Goal: Transaction & Acquisition: Purchase product/service

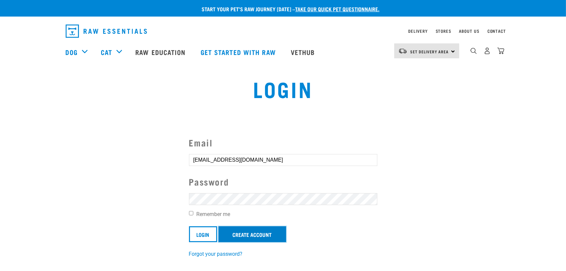
click at [246, 237] on link "Create Account" at bounding box center [252, 234] width 68 height 16
drag, startPoint x: 246, startPoint y: 237, endPoint x: 202, endPoint y: 238, distance: 43.4
click at [202, 238] on form "Email ngaiwilliams@gmail.com Password Remember me Login Create Account" at bounding box center [283, 189] width 188 height 106
click at [202, 238] on input "Login" at bounding box center [203, 234] width 28 height 16
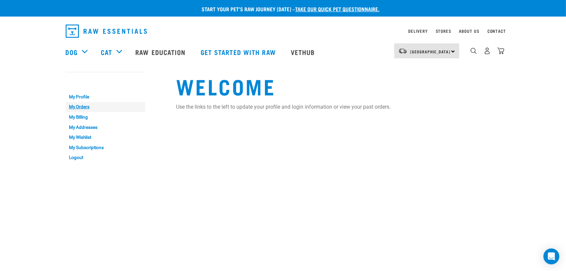
click at [80, 106] on link "My Orders" at bounding box center [106, 107] width 80 height 10
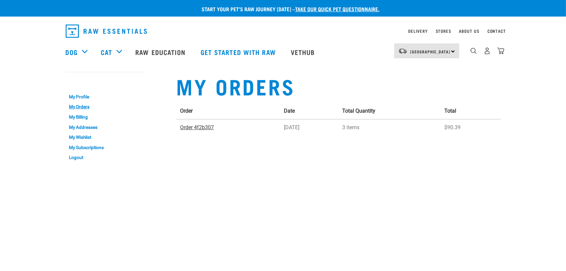
click at [187, 126] on link "Order 4f2b307" at bounding box center [197, 127] width 34 height 6
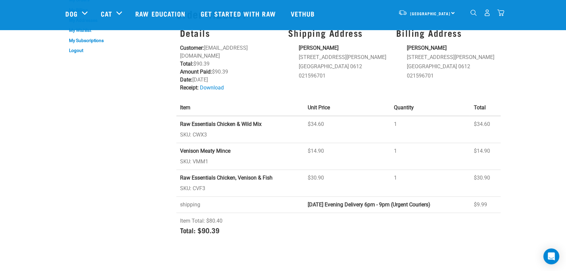
scroll to position [66, 0]
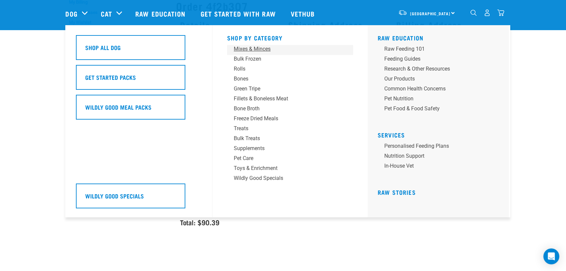
click at [240, 46] on div "Mixes & Minces" at bounding box center [285, 49] width 103 height 8
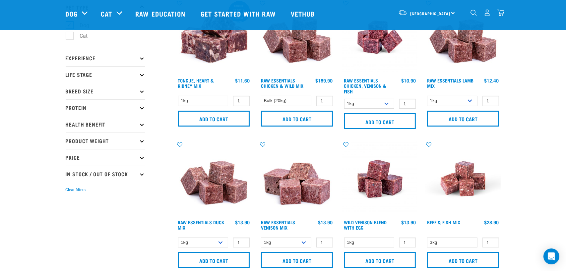
scroll to position [33, 0]
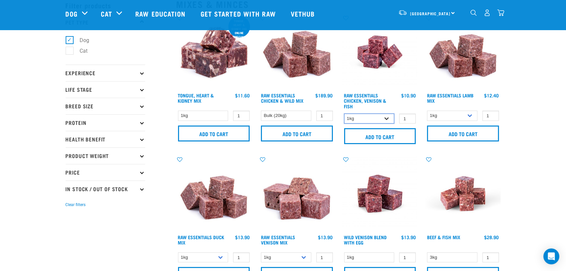
click at [384, 120] on select "1kg 3kg" at bounding box center [369, 119] width 50 height 10
click at [344, 114] on select "1kg 3kg" at bounding box center [369, 119] width 50 height 10
click at [392, 112] on div "Raw Essentials Chicken, Venison & Fish 1 0 100 0" at bounding box center [379, 82] width 83 height 142
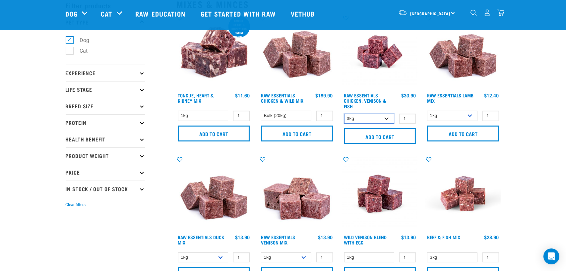
click at [391, 120] on select "1kg 3kg" at bounding box center [369, 119] width 50 height 10
select select "15219"
click at [344, 114] on select "1kg 3kg" at bounding box center [369, 119] width 50 height 10
click at [391, 136] on input "Add to cart" at bounding box center [380, 136] width 72 height 16
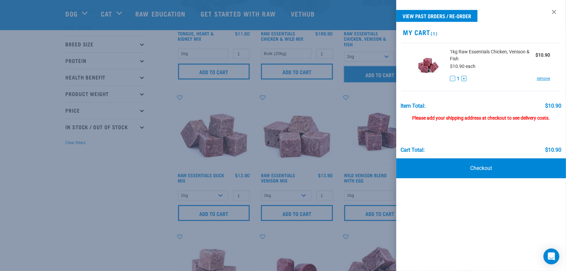
scroll to position [99, 0]
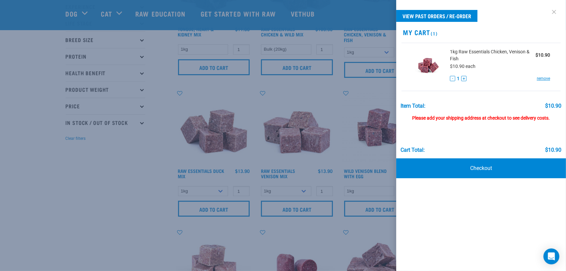
click at [550, 12] on link at bounding box center [553, 12] width 11 height 11
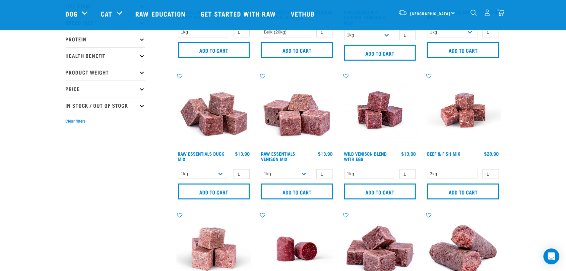
scroll to position [133, 0]
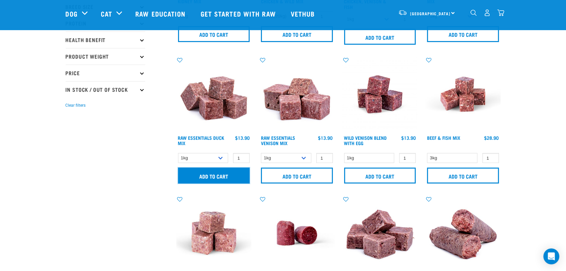
click at [237, 172] on input "Add to cart" at bounding box center [214, 176] width 72 height 16
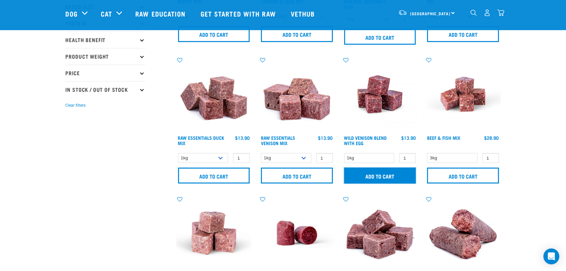
click at [393, 176] on input "Add to cart" at bounding box center [380, 176] width 72 height 16
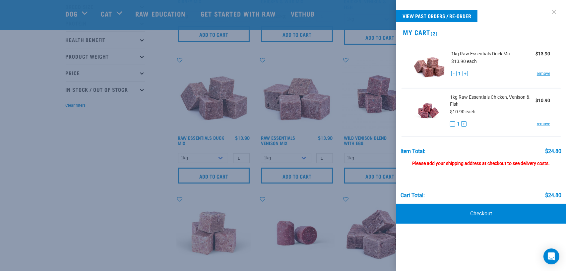
click at [553, 12] on link at bounding box center [553, 12] width 11 height 11
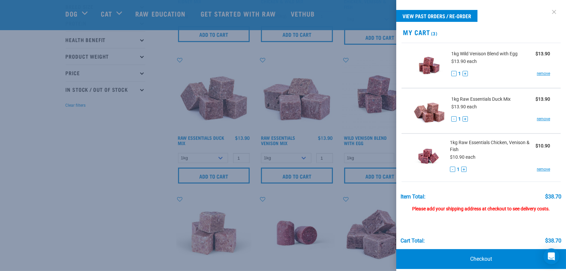
click at [550, 14] on link at bounding box center [553, 12] width 11 height 11
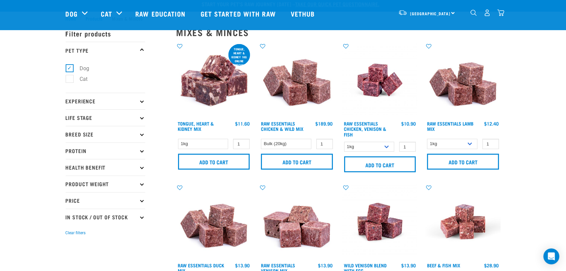
scroll to position [0, 0]
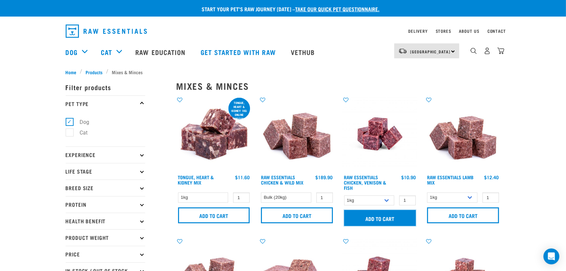
click at [388, 218] on input "Add to cart" at bounding box center [380, 218] width 72 height 16
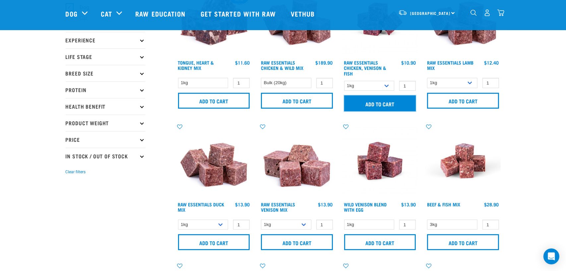
scroll to position [66, 0]
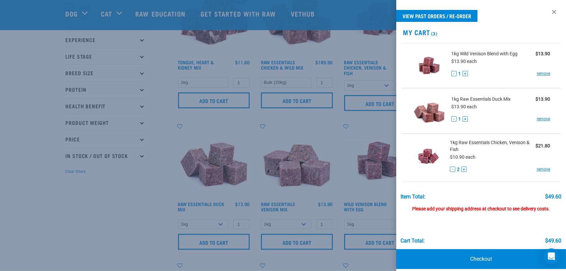
click at [107, 206] on div at bounding box center [283, 135] width 566 height 271
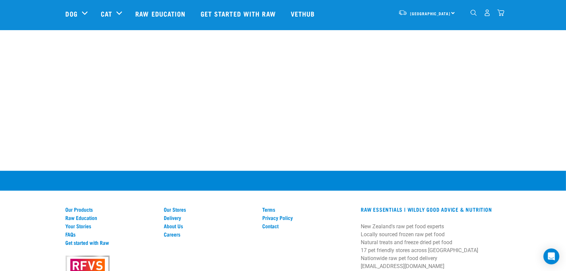
scroll to position [1060, 0]
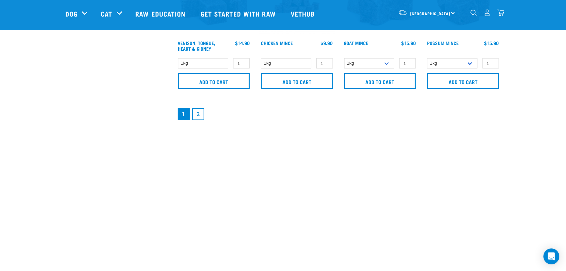
drag, startPoint x: 195, startPoint y: 111, endPoint x: 200, endPoint y: 110, distance: 5.4
click at [195, 111] on link "2" at bounding box center [198, 114] width 12 height 12
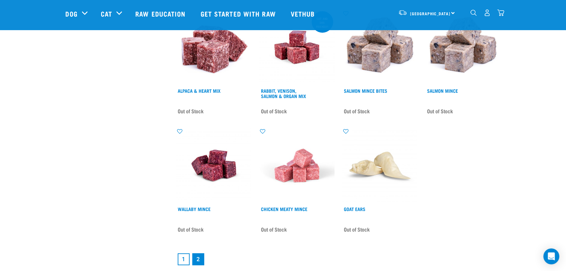
scroll to position [895, 0]
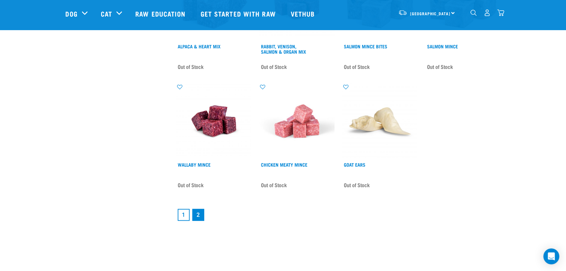
click at [186, 213] on link "1" at bounding box center [184, 215] width 12 height 12
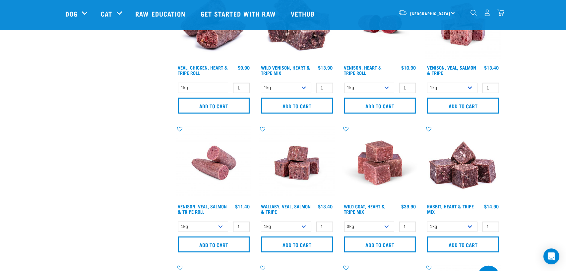
scroll to position [630, 0]
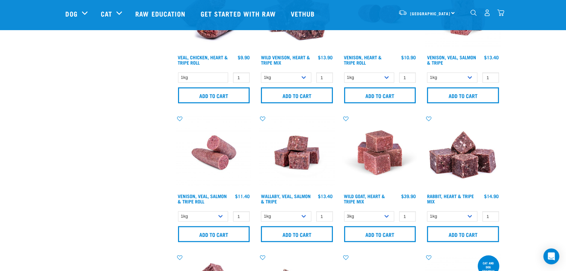
click at [475, 13] on img "dropdown navigation" at bounding box center [473, 13] width 6 height 6
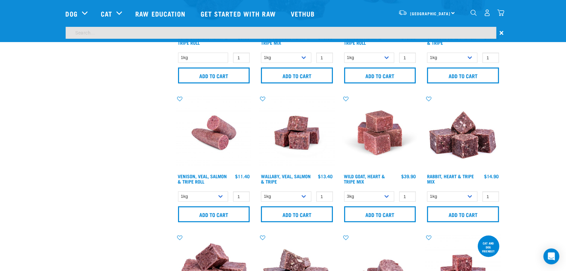
scroll to position [609, 0]
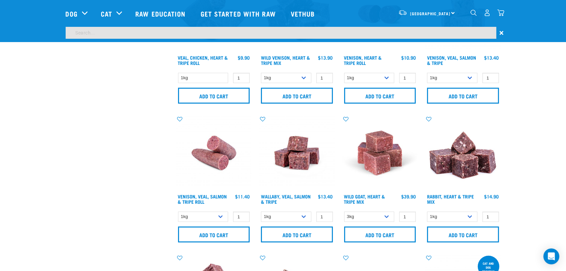
click at [391, 35] on input "search" at bounding box center [281, 33] width 430 height 12
type input "rabbit mix"
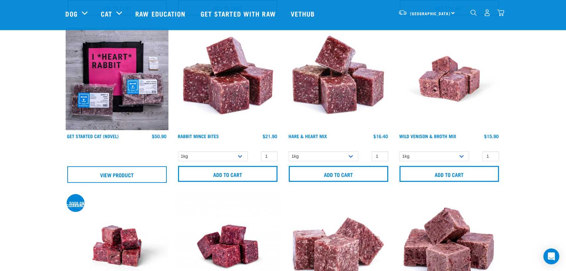
scroll to position [364, 0]
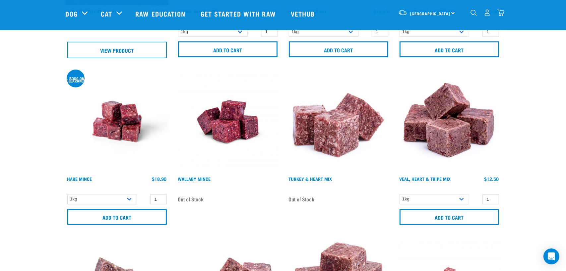
click at [502, 15] on img "dropdown navigation" at bounding box center [500, 12] width 7 height 7
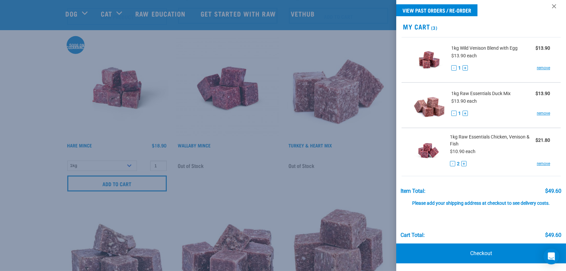
scroll to position [464, 0]
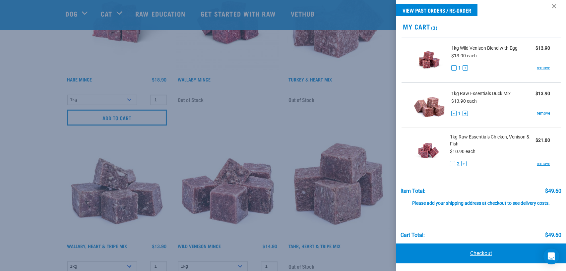
click at [475, 255] on link "Checkout" at bounding box center [481, 254] width 170 height 20
click at [482, 253] on link "Checkout" at bounding box center [481, 254] width 170 height 20
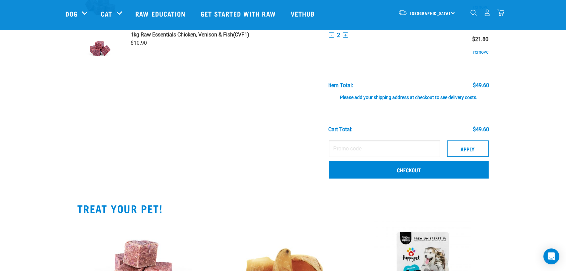
scroll to position [133, 0]
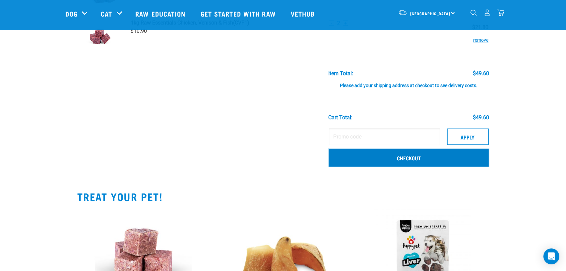
click at [382, 154] on link "Checkout" at bounding box center [409, 157] width 160 height 17
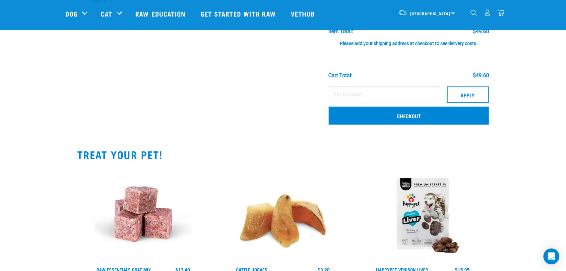
scroll to position [232, 0]
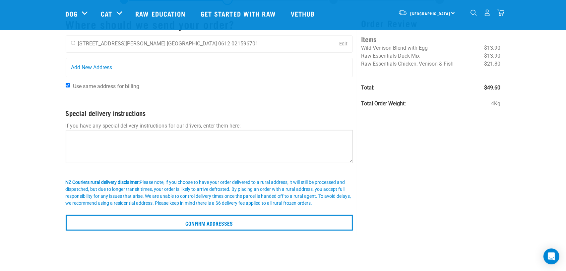
scroll to position [66, 0]
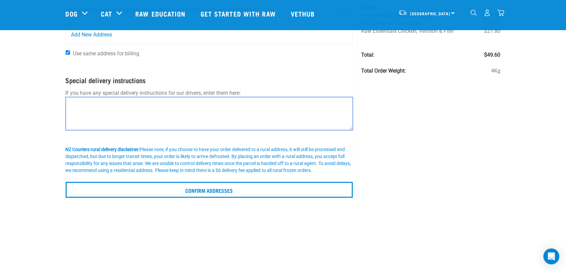
click at [227, 115] on textarea at bounding box center [209, 113] width 287 height 33
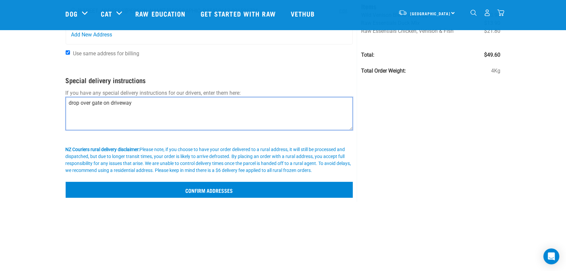
type textarea "drop over gate on driveway"
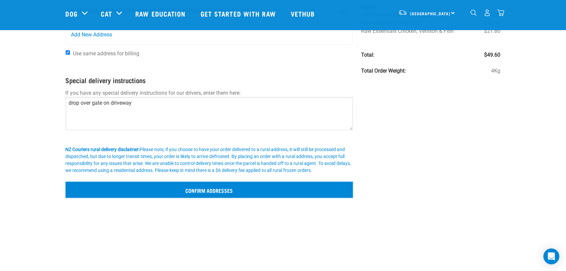
click at [207, 187] on input "Confirm addresses" at bounding box center [209, 190] width 287 height 16
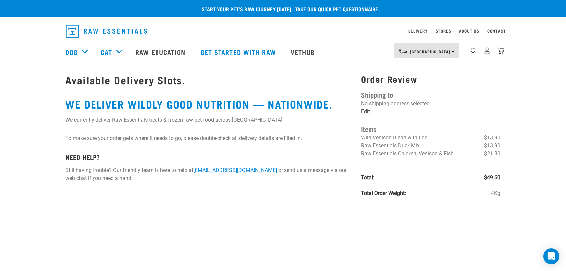
click at [366, 112] on link "Edit" at bounding box center [365, 111] width 9 height 6
click at [363, 112] on link "Edit" at bounding box center [365, 111] width 9 height 6
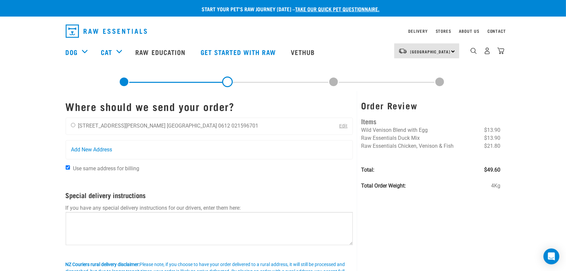
click at [241, 126] on div "[PERSON_NAME] [STREET_ADDRESS][PERSON_NAME] [GEOGRAPHIC_DATA] 0612 021596701 Ed…" at bounding box center [209, 126] width 287 height 17
click at [74, 125] on input "radio" at bounding box center [73, 125] width 4 height 4
radio input "true"
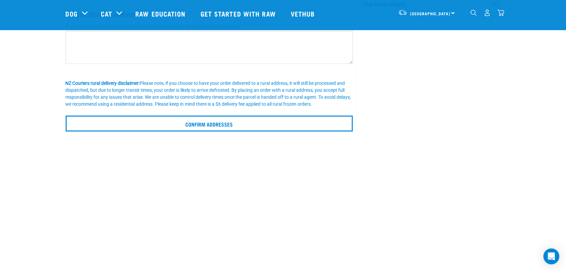
scroll to position [66, 0]
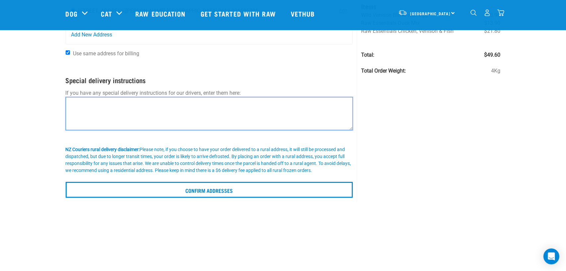
click at [202, 107] on textarea at bounding box center [209, 113] width 287 height 33
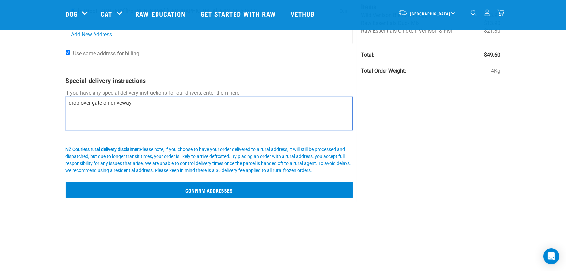
type textarea "drop over gate on driveway"
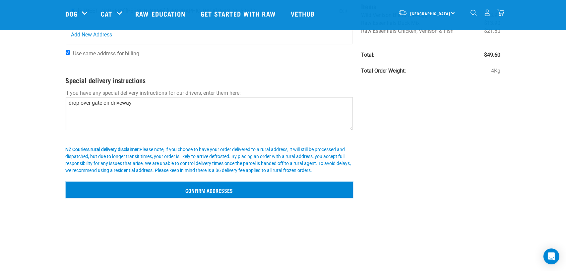
click at [194, 189] on input "Confirm addresses" at bounding box center [209, 190] width 287 height 16
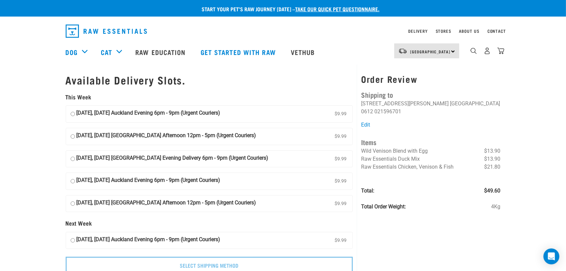
click at [70, 114] on label "[DATE], [DATE] Auckland Evening 6pm - 9pm (Urgent Couriers) $9.99" at bounding box center [209, 114] width 287 height 17
click at [71, 114] on input "[DATE], [DATE] Auckland Evening 6pm - 9pm (Urgent Couriers) $9.99" at bounding box center [73, 114] width 4 height 10
radio input "true"
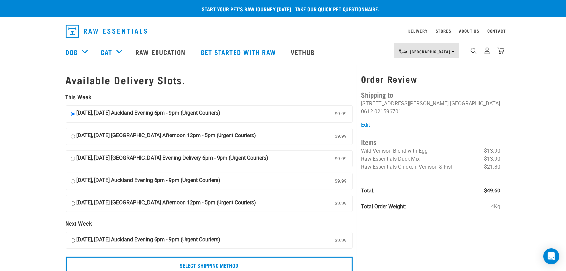
click at [92, 137] on strong "[DATE], [DATE] [GEOGRAPHIC_DATA] Afternoon 12pm - 5pm (Urgent Couriers)" at bounding box center [167, 137] width 180 height 10
click at [75, 137] on input "[DATE], [DATE] [GEOGRAPHIC_DATA] Afternoon 12pm - 5pm (Urgent Couriers) $9.99" at bounding box center [73, 137] width 4 height 10
radio input "true"
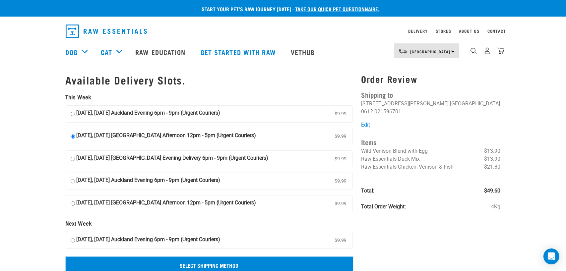
click at [216, 261] on input "Select Shipping Method" at bounding box center [209, 265] width 287 height 16
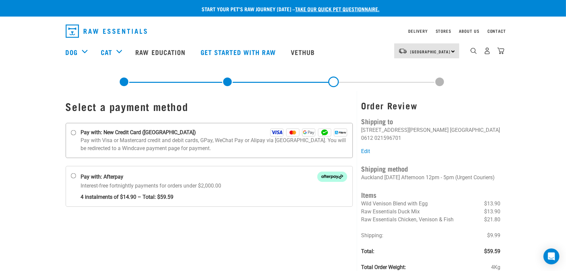
click at [168, 132] on strong "Pay with: New Credit Card ([GEOGRAPHIC_DATA])" at bounding box center [138, 133] width 115 height 8
click at [76, 132] on input "Pay with: New Credit Card ([GEOGRAPHIC_DATA])" at bounding box center [73, 132] width 5 height 5
radio input "true"
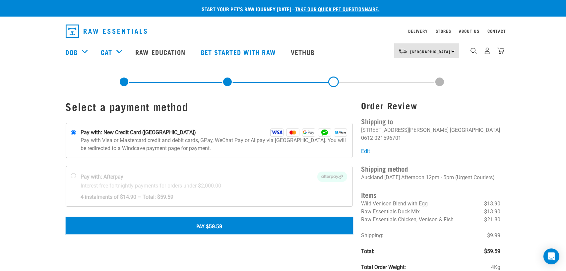
click at [225, 230] on button "Pay $59.59" at bounding box center [209, 225] width 287 height 17
